Goal: Transaction & Acquisition: Register for event/course

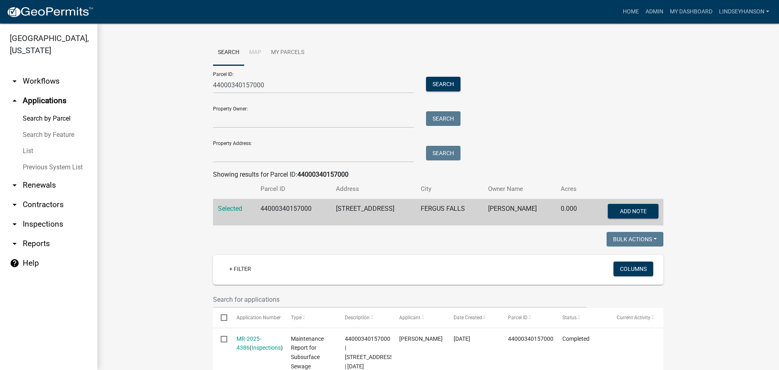
scroll to position [81, 0]
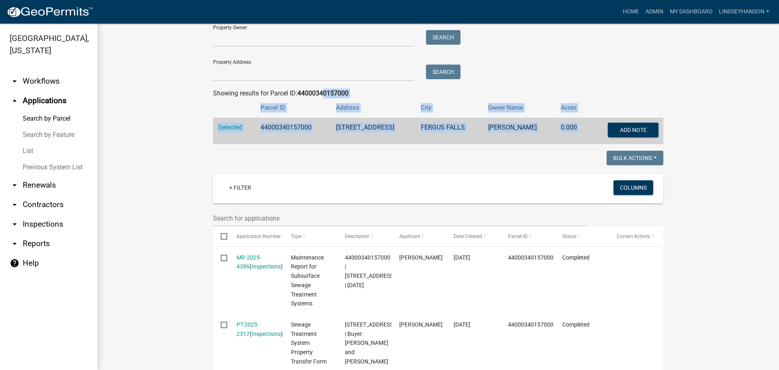
drag, startPoint x: 323, startPoint y: 90, endPoint x: 362, endPoint y: 203, distance: 119.0
click at [362, 203] on div "Search Map My Parcels Parcel ID: 44000340157000 Search Property Owner: Search P…" at bounding box center [438, 280] width 463 height 643
click at [685, 125] on wm-workflow-application-search-view "Search Map My Parcels Parcel ID: 44000340157000 Search Property Owner: Search P…" at bounding box center [439, 280] width 650 height 643
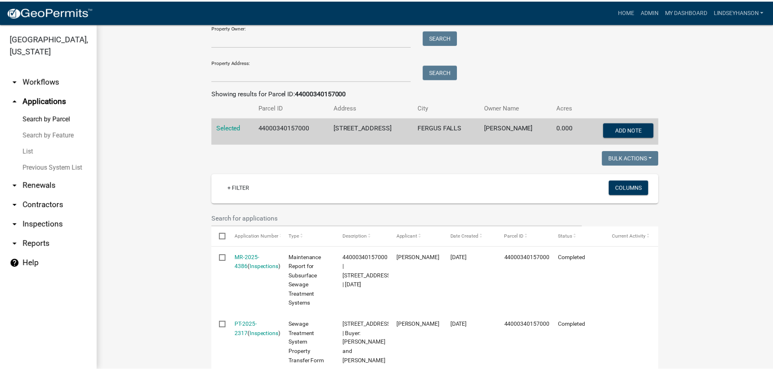
scroll to position [0, 0]
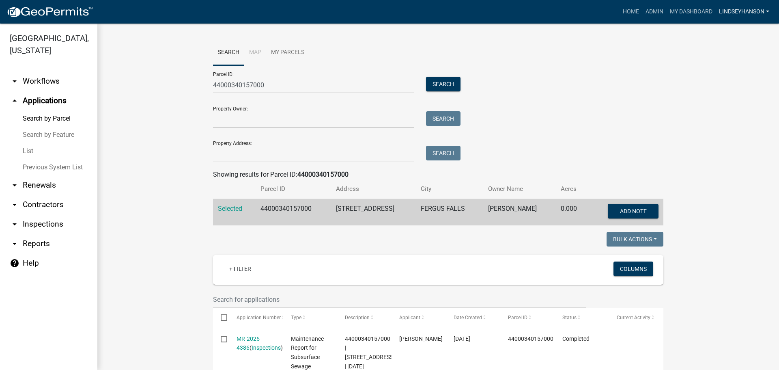
click at [758, 11] on link "Lindseyhanson" at bounding box center [744, 11] width 57 height 15
click at [736, 78] on link "Logout" at bounding box center [740, 78] width 65 height 19
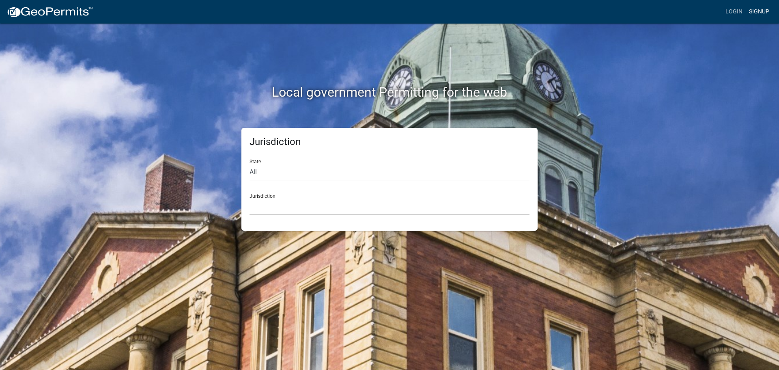
click at [752, 9] on link "Signup" at bounding box center [759, 11] width 27 height 15
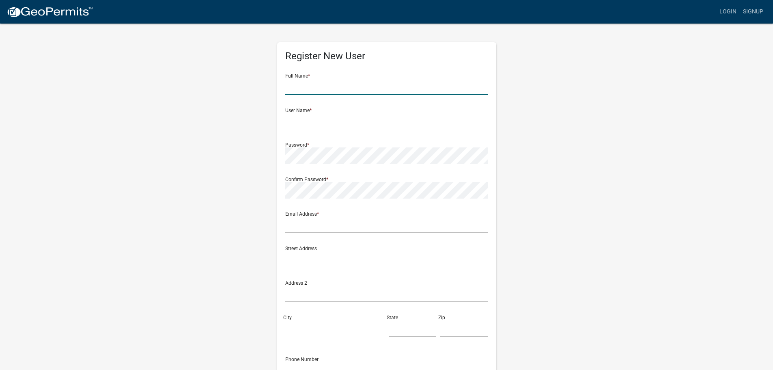
click at [309, 89] on input "text" at bounding box center [386, 86] width 203 height 17
type input "[PERSON_NAME]"
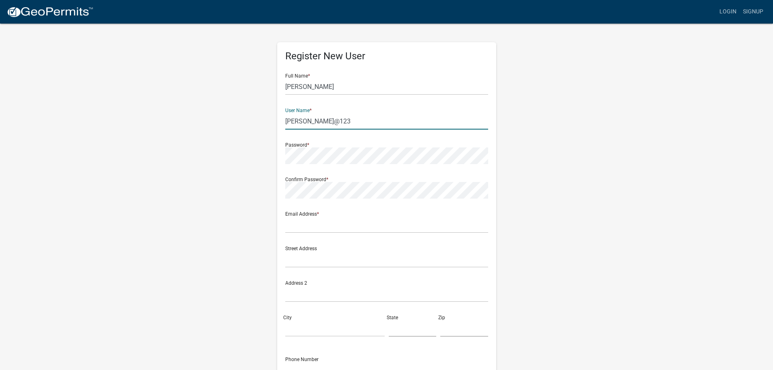
click at [297, 121] on input "[PERSON_NAME]@123" at bounding box center [386, 121] width 203 height 17
type input "Gunard@123"
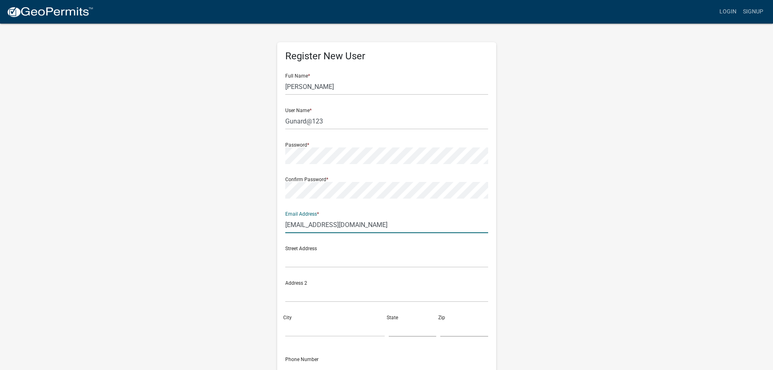
type input "[EMAIL_ADDRESS][DOMAIN_NAME]"
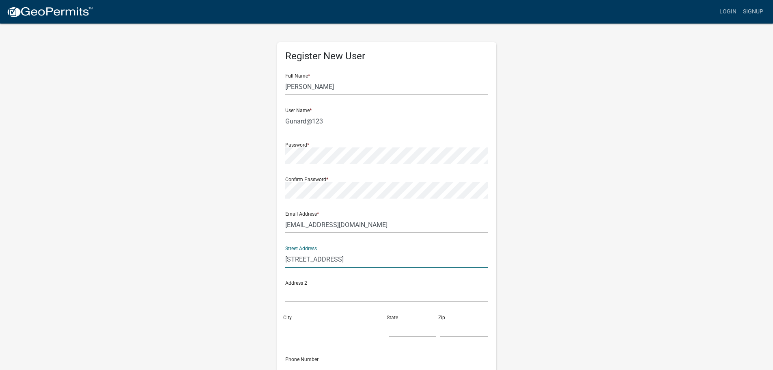
type input "[STREET_ADDRESS]"
type input "[GEOGRAPHIC_DATA]"
type input "MN"
type input "55113"
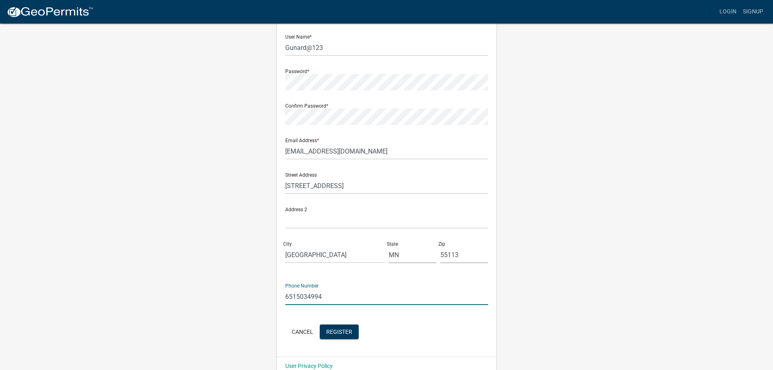
scroll to position [87, 0]
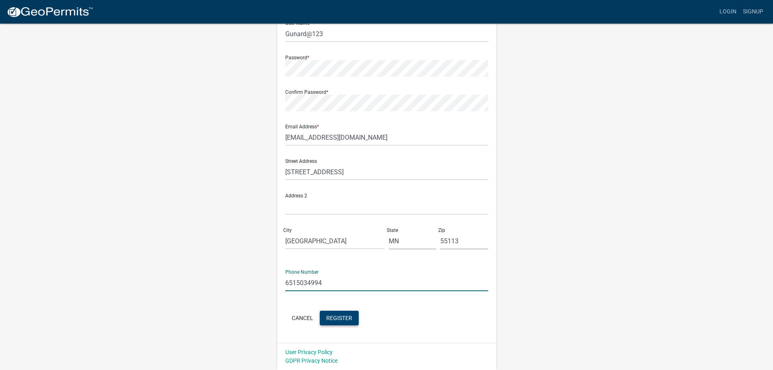
type input "6515034994"
click at [341, 317] on span "Register" at bounding box center [339, 317] width 26 height 6
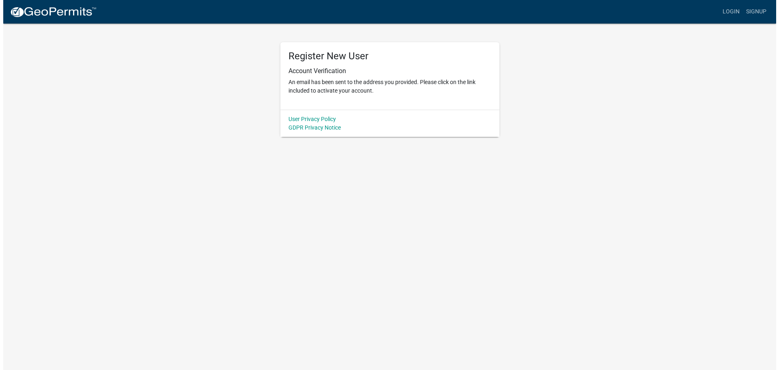
scroll to position [0, 0]
click at [735, 9] on link "Login" at bounding box center [735, 11] width 24 height 15
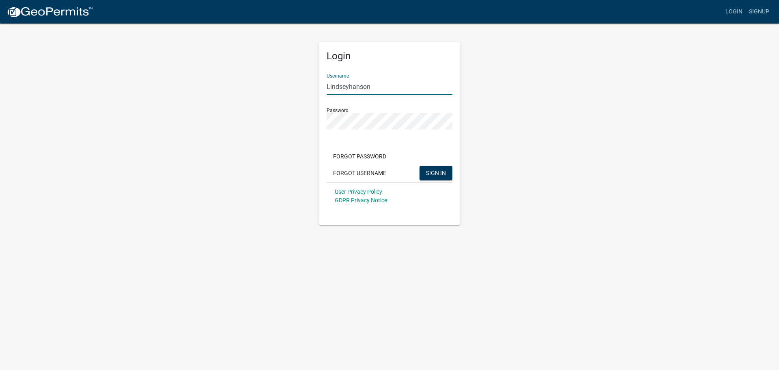
drag, startPoint x: 374, startPoint y: 86, endPoint x: 220, endPoint y: 60, distance: 156.4
click at [220, 60] on div "Login Username [PERSON_NAME] Password Forgot Password Forgot Username SIGN IN U…" at bounding box center [389, 124] width 463 height 202
type input "Gunard!123"
click at [441, 179] on button "SIGN IN" at bounding box center [436, 173] width 33 height 15
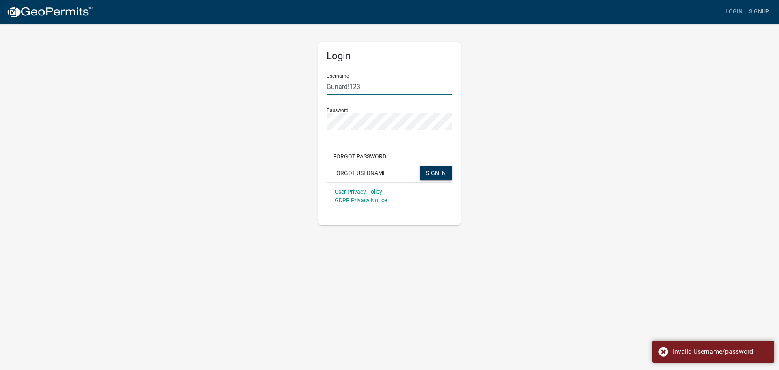
click at [350, 88] on input "Gunard!123" at bounding box center [390, 86] width 126 height 17
type input "Gunard@123"
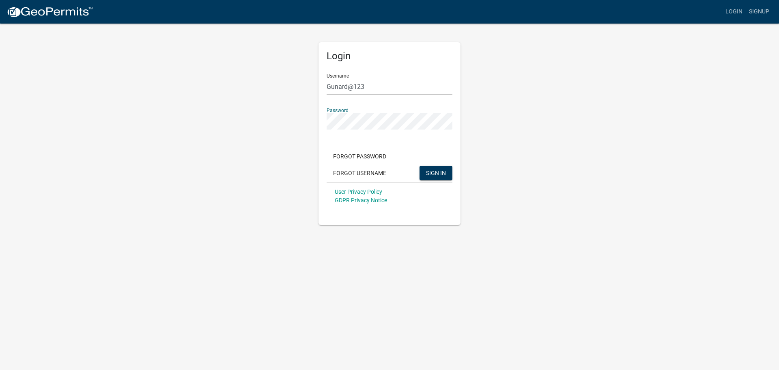
click at [420, 166] on button "SIGN IN" at bounding box center [436, 173] width 33 height 15
